Goal: Task Accomplishment & Management: Use online tool/utility

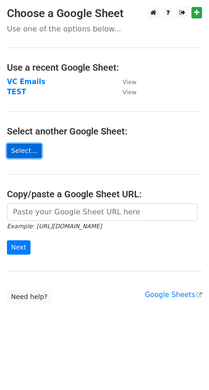
click at [29, 153] on link "Select..." at bounding box center [24, 151] width 35 height 14
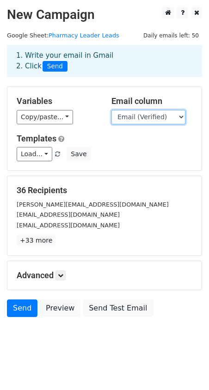
click at [139, 123] on select "Name Title Hospital City/State Hospital Size (beds) LinkedIn Email (Verified) C…" at bounding box center [148, 117] width 74 height 14
click at [111, 110] on select "Name Title Hospital City/State Hospital Size (beds) LinkedIn Email (Verified) C…" at bounding box center [148, 117] width 74 height 14
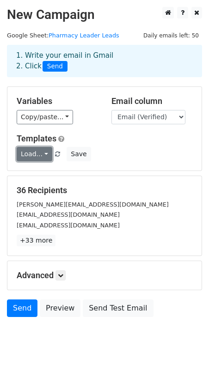
click at [37, 155] on link "Load..." at bounding box center [35, 154] width 36 height 14
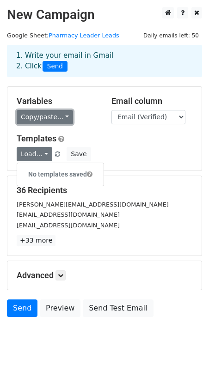
click at [62, 116] on link "Copy/paste..." at bounding box center [45, 117] width 56 height 14
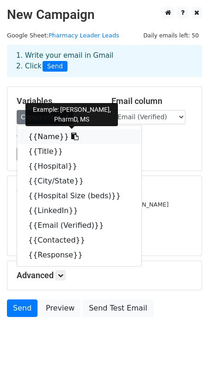
click at [39, 137] on link "{{Name}}" at bounding box center [79, 136] width 124 height 15
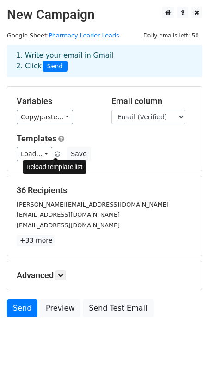
click at [56, 153] on span at bounding box center [57, 155] width 5 height 6
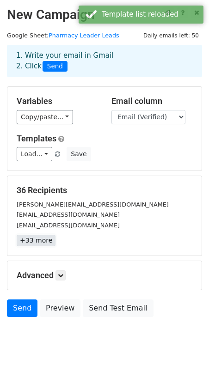
click at [42, 243] on link "+33 more" at bounding box center [36, 241] width 39 height 12
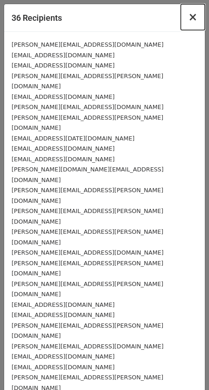
click at [193, 19] on span "×" at bounding box center [192, 17] width 9 height 13
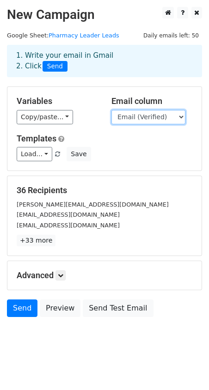
click at [176, 117] on select "Name Title Hospital City/State Hospital Size (beds) LinkedIn Email (Verified) C…" at bounding box center [148, 117] width 74 height 14
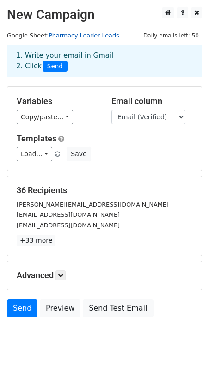
click at [65, 35] on link "Pharmacy Leader Leads" at bounding box center [84, 35] width 70 height 7
click at [29, 237] on link "+33 more" at bounding box center [36, 241] width 39 height 12
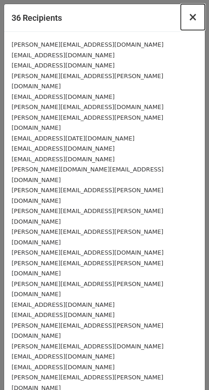
click at [195, 15] on span "×" at bounding box center [192, 17] width 9 height 13
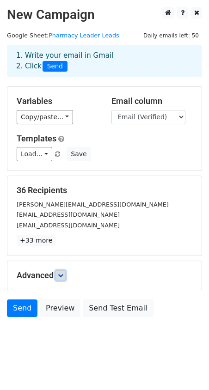
click at [61, 275] on icon at bounding box center [61, 276] width 6 height 6
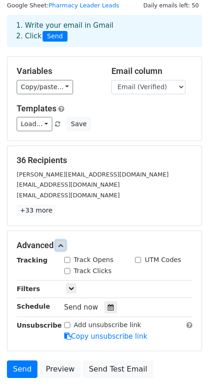
scroll to position [30, 0]
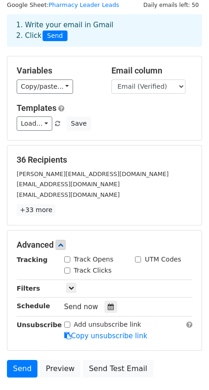
click at [111, 207] on p "+33 more" at bounding box center [105, 210] width 176 height 12
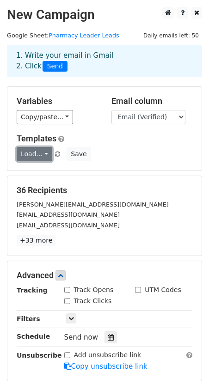
click at [38, 156] on link "Load..." at bounding box center [35, 154] width 36 height 14
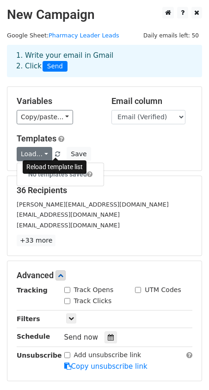
click at [56, 157] on span at bounding box center [57, 155] width 5 height 6
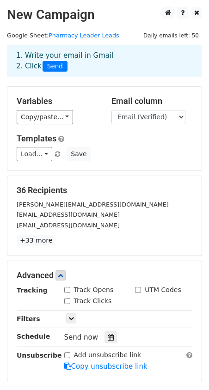
scroll to position [96, 0]
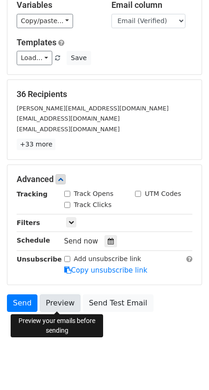
click at [62, 299] on link "Preview" at bounding box center [60, 303] width 41 height 18
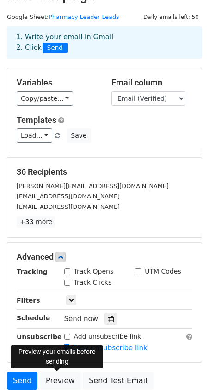
scroll to position [23, 0]
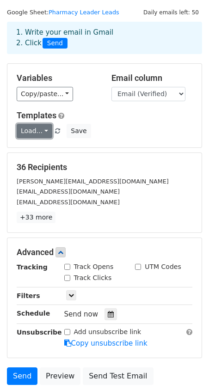
click at [44, 134] on link "Load..." at bounding box center [35, 131] width 36 height 14
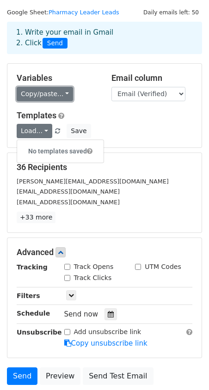
click at [64, 89] on link "Copy/paste..." at bounding box center [45, 94] width 56 height 14
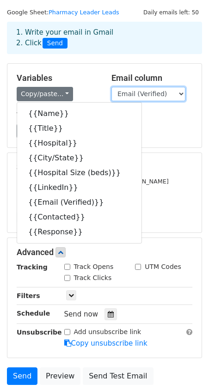
click at [163, 97] on select "Name Title Hospital City/State Hospital Size (beds) LinkedIn Email (Verified) C…" at bounding box center [148, 94] width 74 height 14
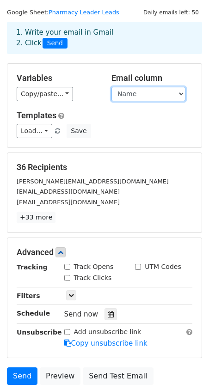
click at [111, 87] on select "Name Title Hospital City/State Hospital Size (beds) LinkedIn Email (Verified) C…" at bounding box center [148, 94] width 74 height 14
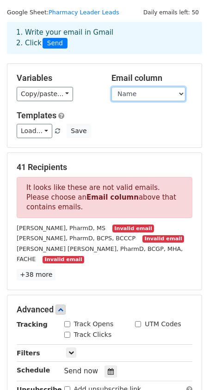
click at [143, 90] on select "Name Title Hospital City/State Hospital Size (beds) LinkedIn Email (Verified) C…" at bounding box center [148, 94] width 74 height 14
select select "Email (Verified)"
click at [111, 87] on select "Name Title Hospital City/State Hospital Size (beds) LinkedIn Email (Verified) C…" at bounding box center [148, 94] width 74 height 14
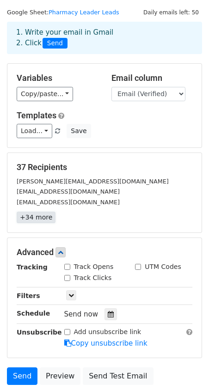
click at [41, 221] on link "+34 more" at bounding box center [36, 218] width 39 height 12
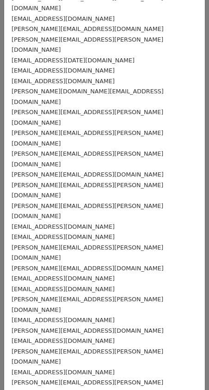
scroll to position [0, 0]
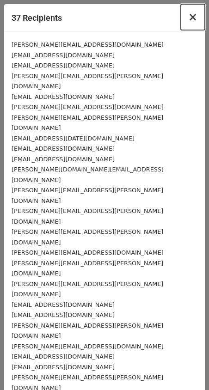
click at [194, 21] on span "×" at bounding box center [192, 17] width 9 height 13
